Goal: Task Accomplishment & Management: Manage account settings

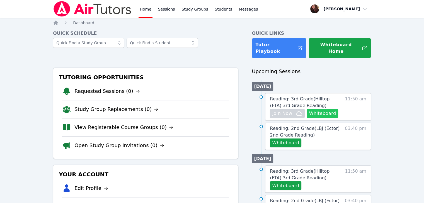
click at [327, 109] on button "Whiteboard" at bounding box center [322, 113] width 31 height 9
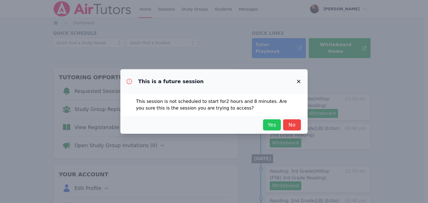
click at [273, 128] on span "Yes" at bounding box center [272, 125] width 12 height 8
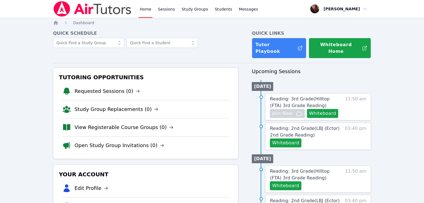
drag, startPoint x: 0, startPoint y: 0, endPoint x: 281, endPoint y: 100, distance: 298.2
click at [281, 100] on span "Reading: 3rd Grade ( Hilltop (FTA) 3rd Grade Reading )" at bounding box center [300, 102] width 60 height 12
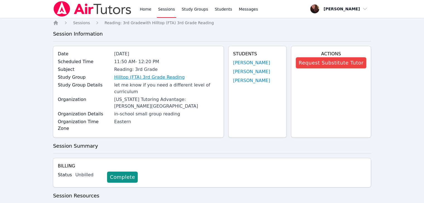
click at [169, 79] on link "Hilltop (FTA) 3rd Grade Reading" at bounding box center [149, 77] width 71 height 7
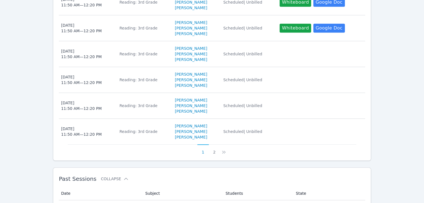
scroll to position [474, 0]
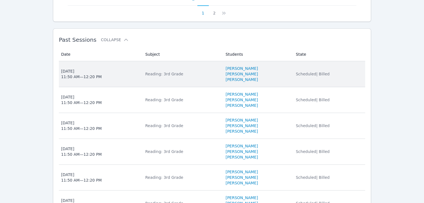
click at [182, 61] on td "Subject Reading: 3rd Grade" at bounding box center [182, 74] width 80 height 26
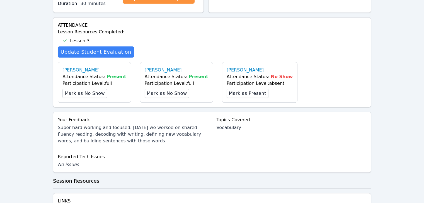
scroll to position [251, 0]
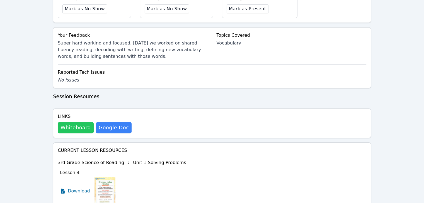
click at [77, 123] on button "Whiteboard" at bounding box center [76, 127] width 36 height 11
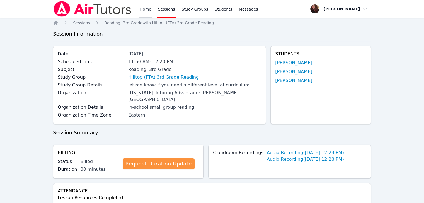
click at [145, 6] on link "Home" at bounding box center [145, 9] width 14 height 18
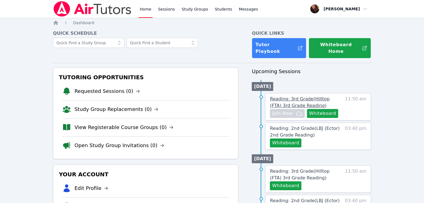
click at [295, 96] on span "Reading: 3rd Grade ( Hilltop (FTA) 3rd Grade Reading )" at bounding box center [300, 102] width 60 height 12
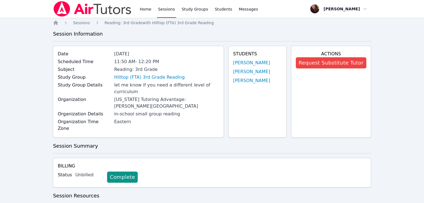
click at [318, 69] on div "Request Substitute Tutor" at bounding box center [331, 63] width 71 height 13
click at [319, 67] on button "Request Substitute Tutor" at bounding box center [331, 62] width 71 height 11
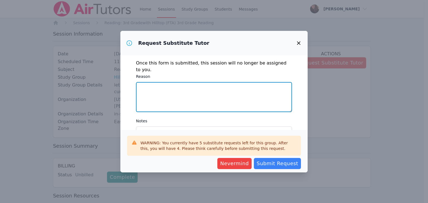
click at [213, 87] on textarea "Reason" at bounding box center [214, 97] width 156 height 30
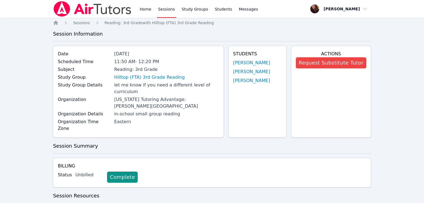
click at [407, 122] on div "Home Sessions Study Groups Students Messages Open user menu [PERSON_NAME] Open …" at bounding box center [212, 186] width 424 height 372
click at [315, 63] on button "Request Substitute Tutor" at bounding box center [331, 62] width 71 height 11
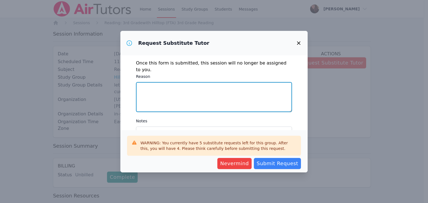
click at [214, 82] on textarea "Reason" at bounding box center [214, 97] width 156 height 30
type textarea "Appointment"
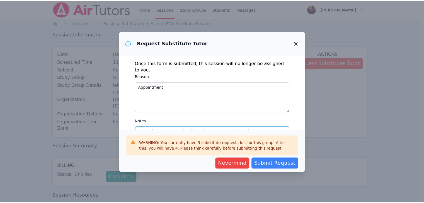
scroll to position [4, 0]
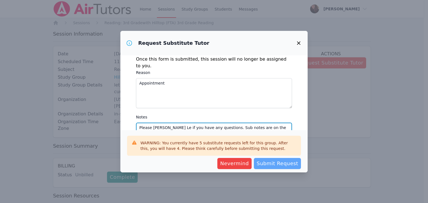
type textarea "Please [PERSON_NAME] Le if you have any questions. Sub notes are on the board. …"
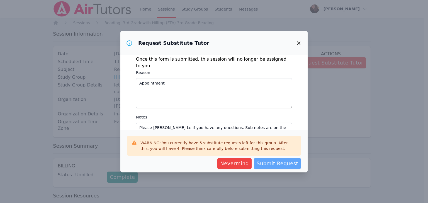
click at [281, 163] on span "Submit Request" at bounding box center [278, 164] width 42 height 8
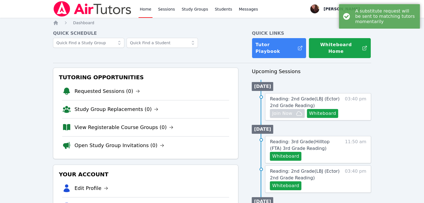
click at [142, 9] on link "Home" at bounding box center [145, 9] width 14 height 18
